Goal: Task Accomplishment & Management: Use online tool/utility

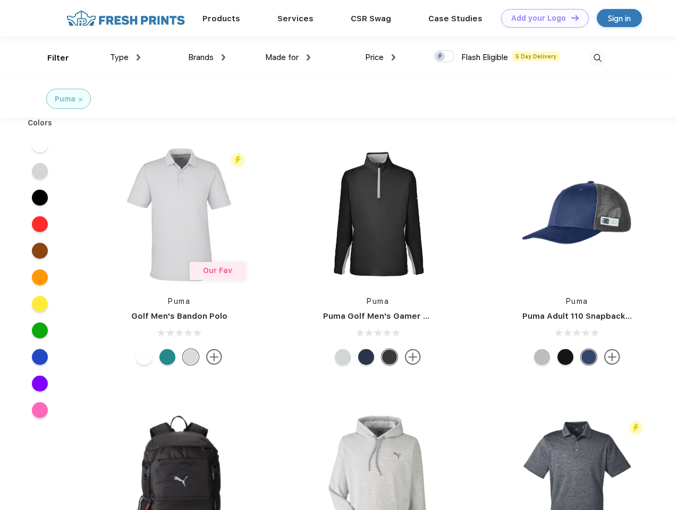
scroll to position [1, 0]
click at [541, 18] on link "Add your Logo Design Tool" at bounding box center [545, 18] width 88 height 19
click at [0, 0] on div "Design Tool" at bounding box center [0, 0] width 0 height 0
click at [570, 18] on link "Add your Logo Design Tool" at bounding box center [545, 18] width 88 height 19
click at [51, 58] on div "Filter" at bounding box center [58, 58] width 22 height 12
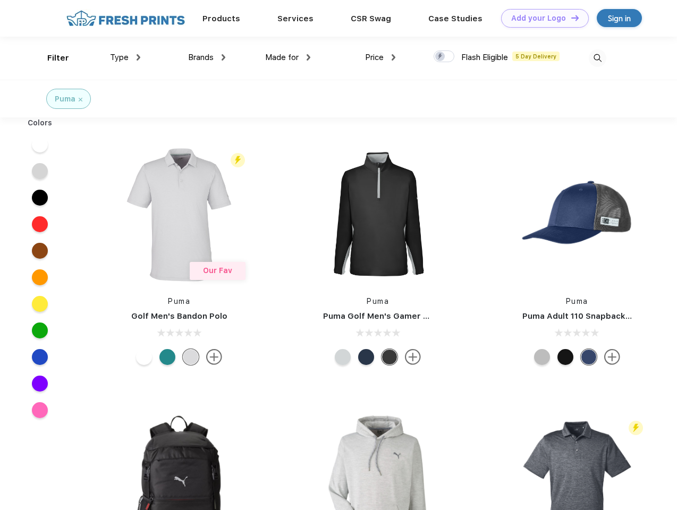
click at [125, 57] on span "Type" at bounding box center [119, 58] width 19 height 10
click at [207, 57] on span "Brands" at bounding box center [201, 58] width 26 height 10
click at [288, 57] on span "Made for" at bounding box center [281, 58] width 33 height 10
click at [380, 57] on span "Price" at bounding box center [374, 58] width 19 height 10
click at [444, 57] on div at bounding box center [444, 56] width 21 height 12
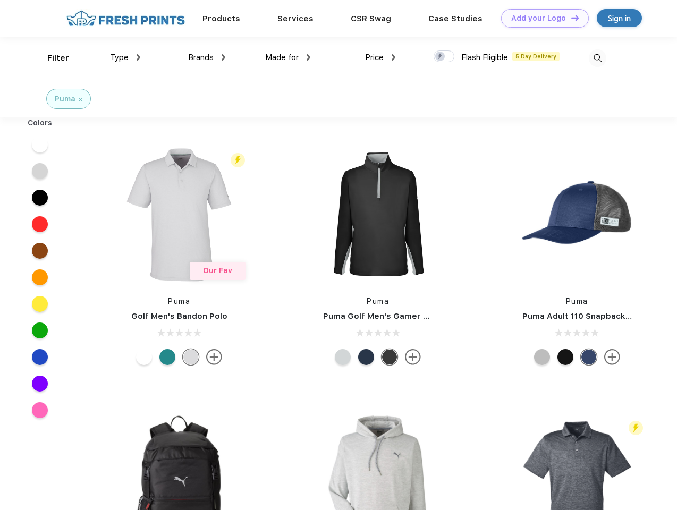
click at [440, 57] on input "checkbox" at bounding box center [437, 53] width 7 height 7
click at [597, 58] on img at bounding box center [598, 58] width 18 height 18
